Goal: Information Seeking & Learning: Check status

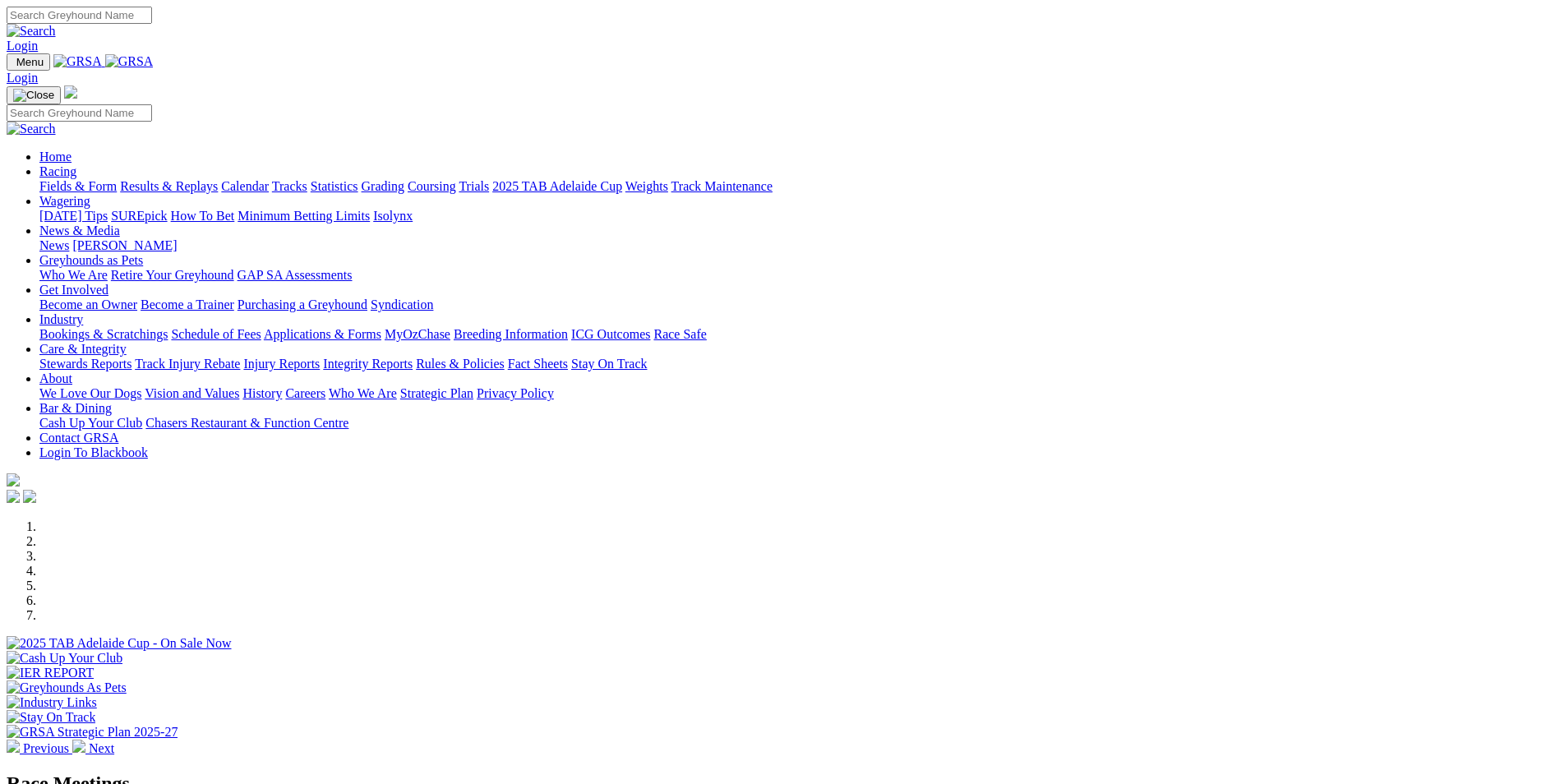
click at [218, 179] on link "Results & Replays" at bounding box center [168, 186] width 98 height 14
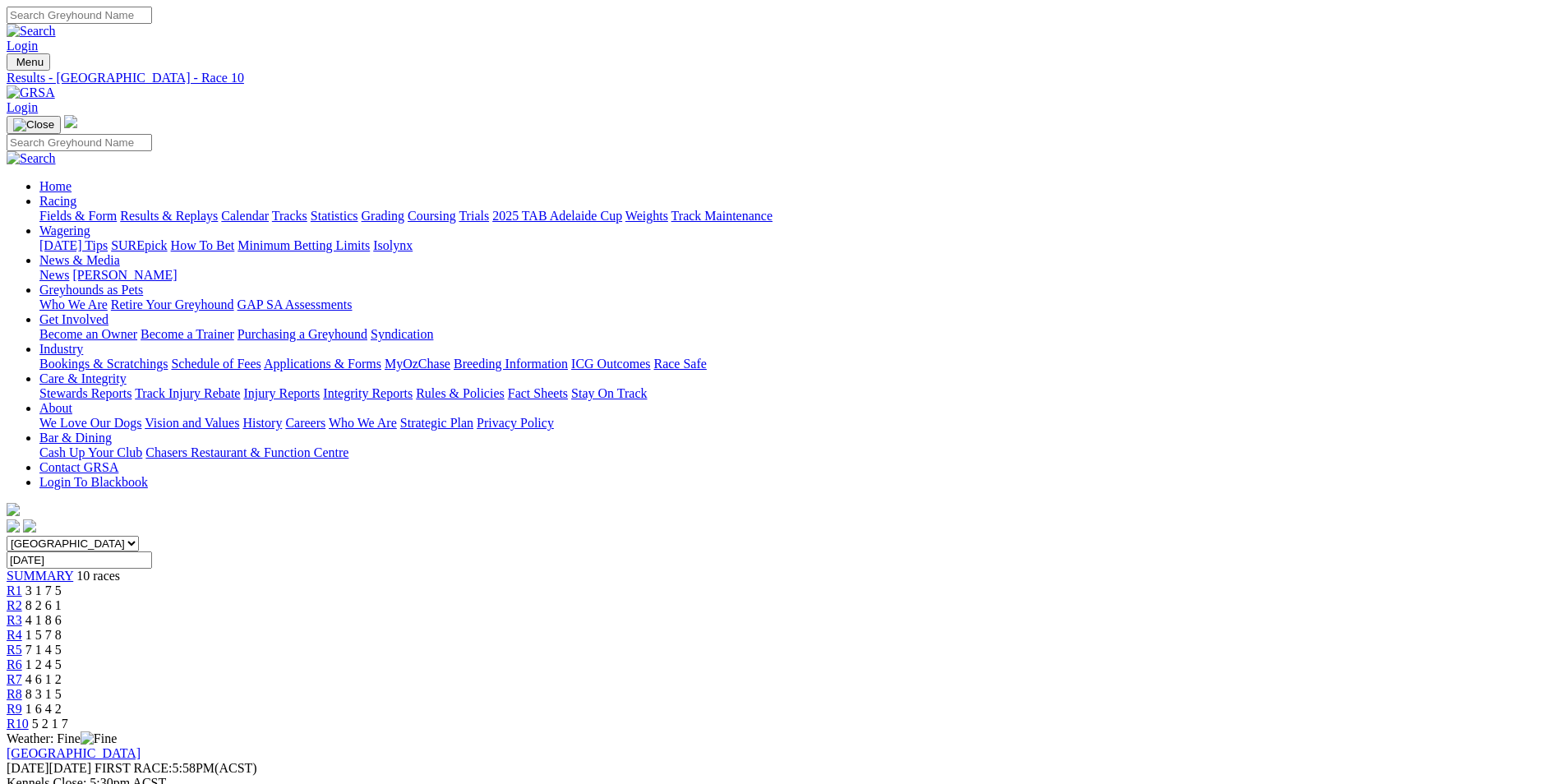
click at [167, 357] on link "Bookings & Scratchings" at bounding box center [103, 363] width 128 height 14
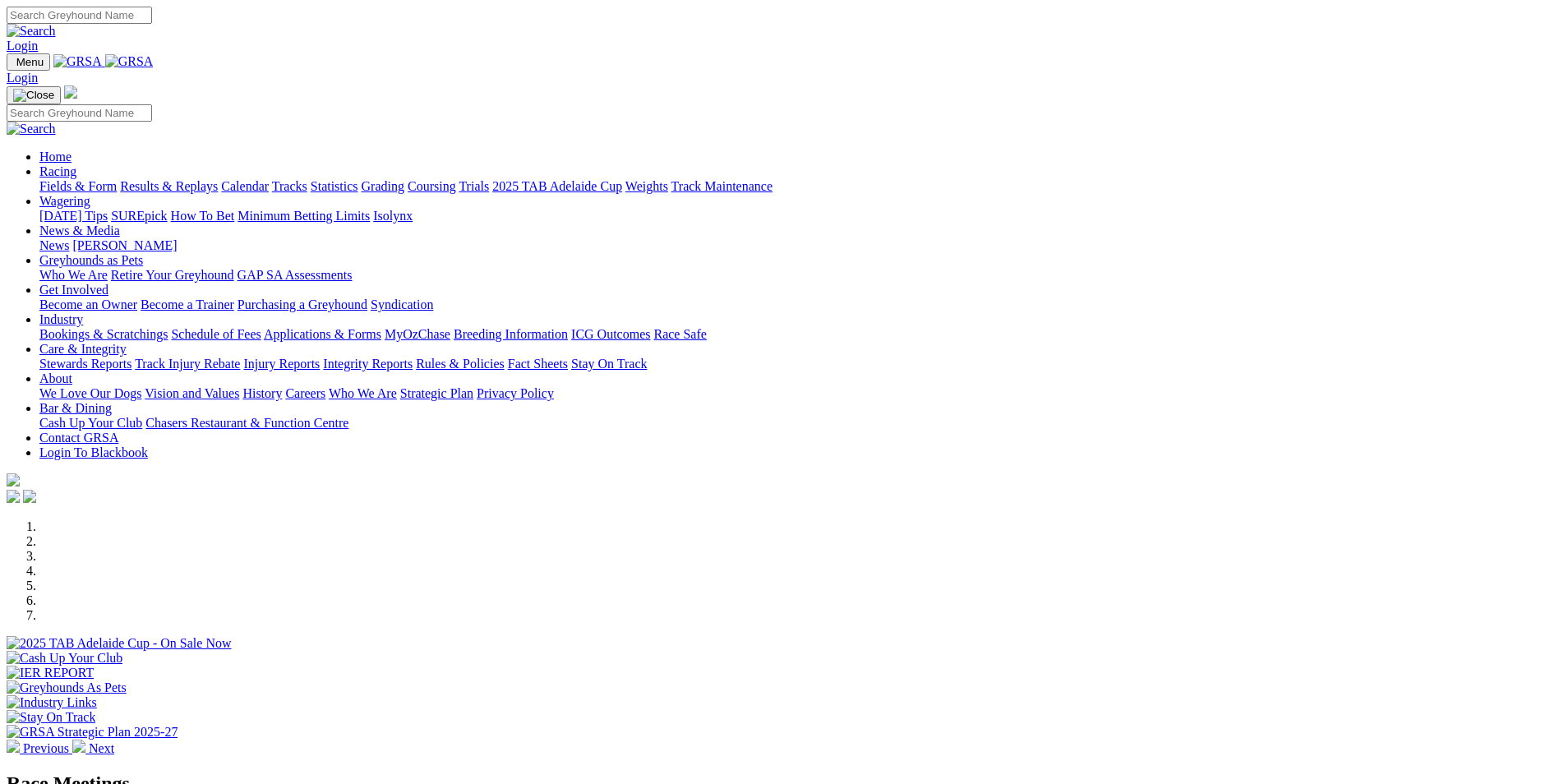
click at [218, 179] on link "Results & Replays" at bounding box center [168, 186] width 98 height 14
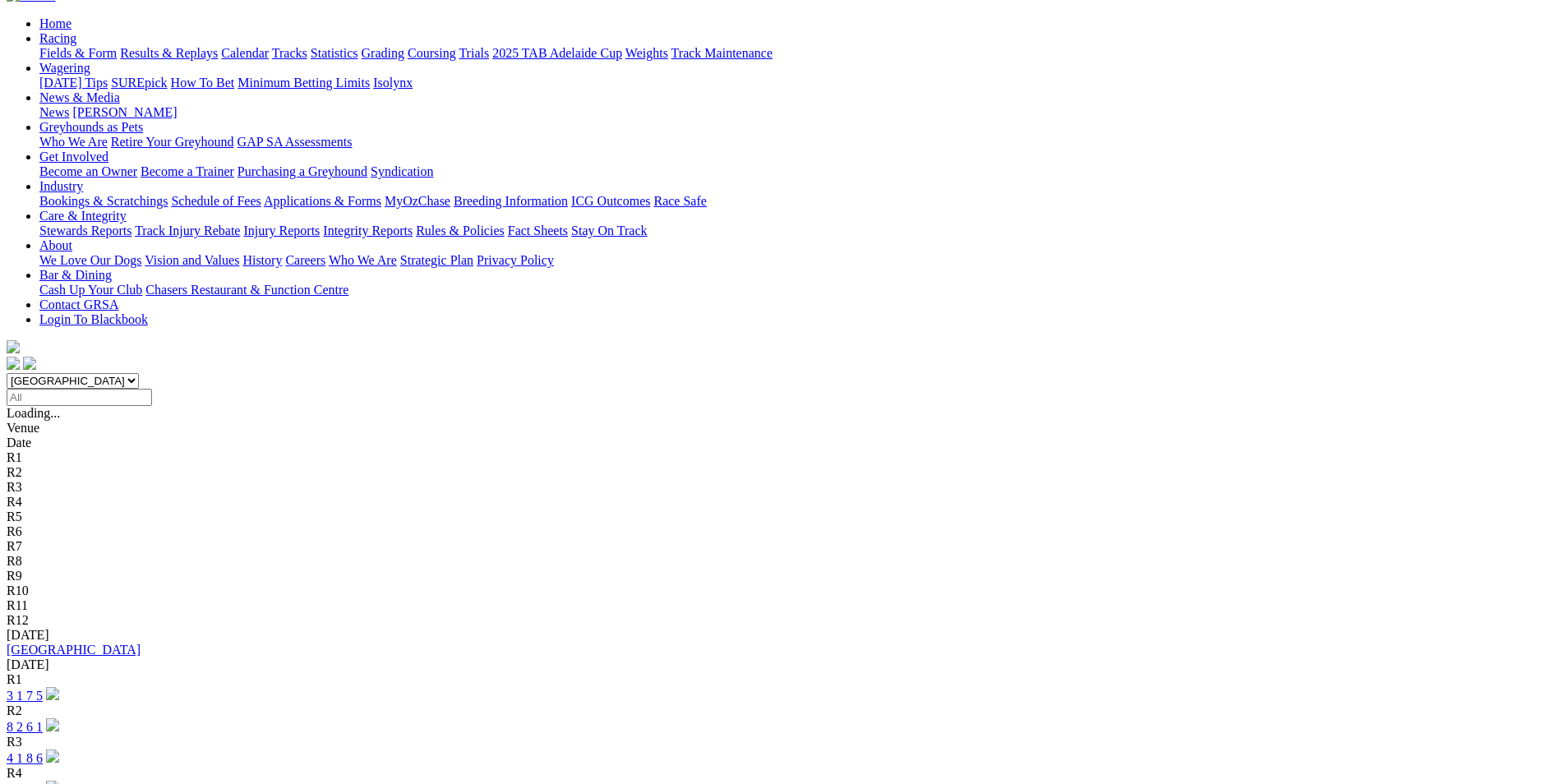
scroll to position [165, 0]
